Goal: Submit feedback/report problem

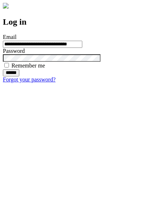
click at [19, 77] on input "******" at bounding box center [11, 72] width 16 height 7
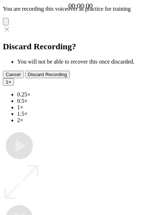
type input "**********"
